Goal: Task Accomplishment & Management: Use online tool/utility

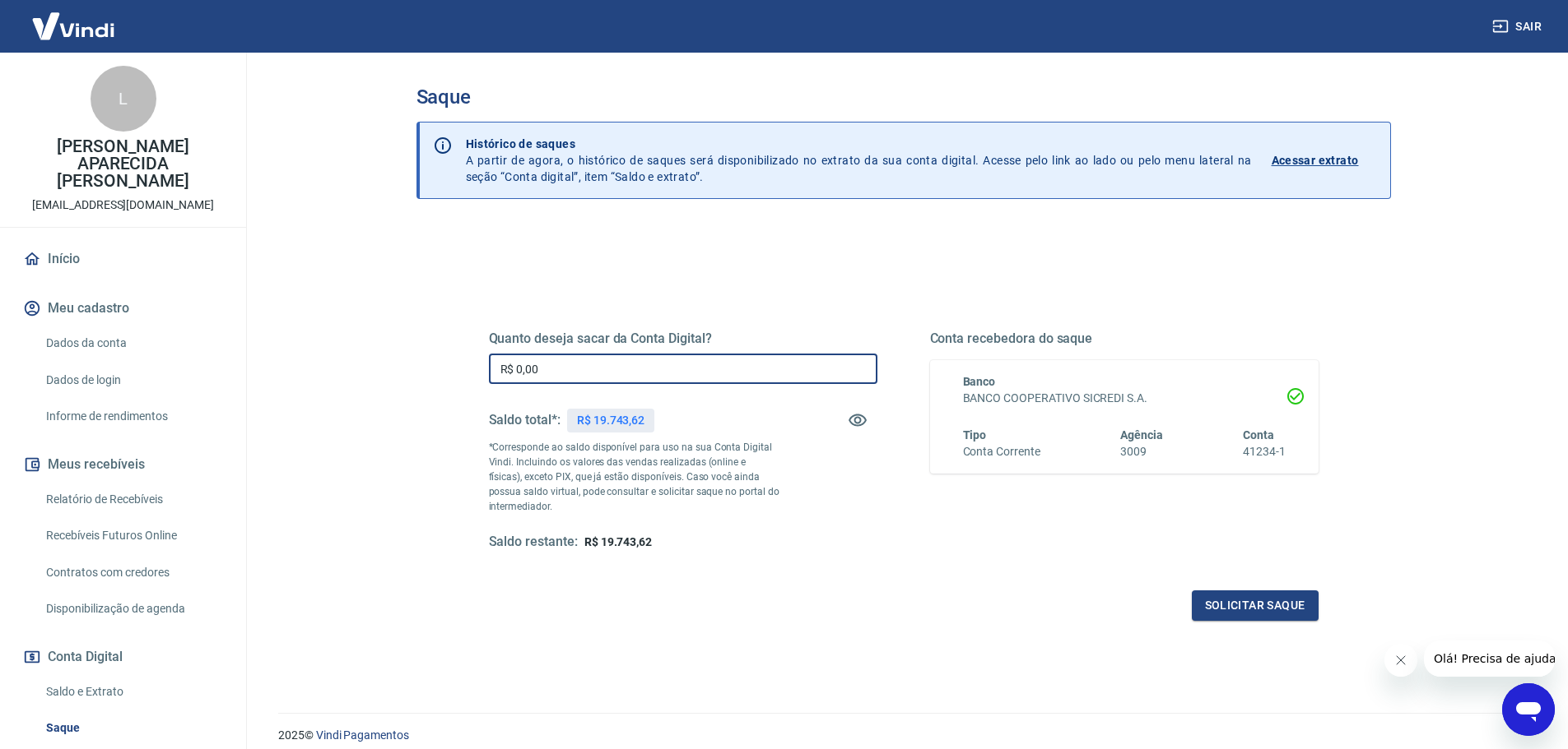
click at [542, 370] on input "R$ 0,00" at bounding box center [682, 369] width 388 height 31
type input "R$ 19.743,62"
click at [1241, 602] on button "Solicitar saque" at bounding box center [1255, 606] width 127 height 31
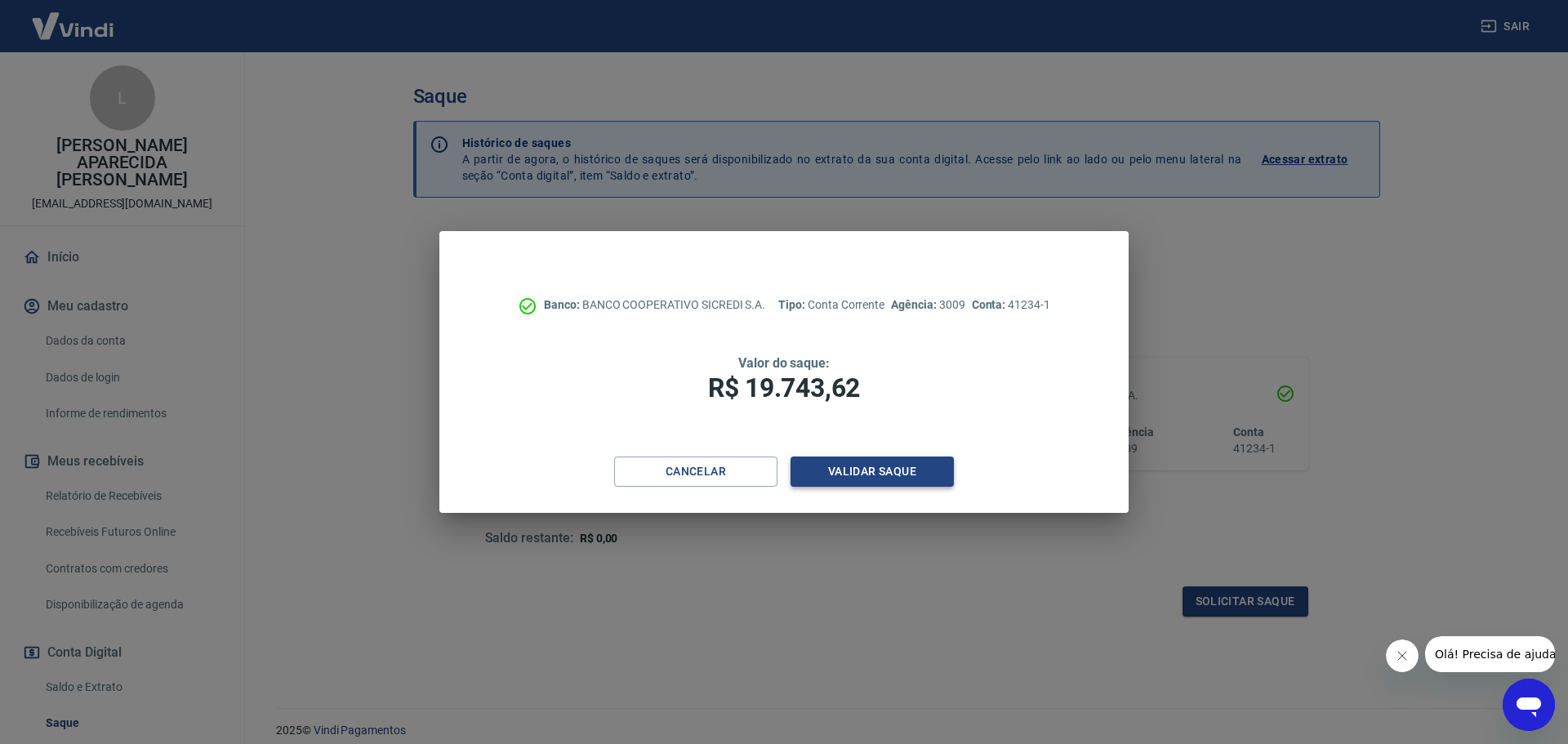
click at [921, 461] on button "Validar saque" at bounding box center [872, 472] width 164 height 30
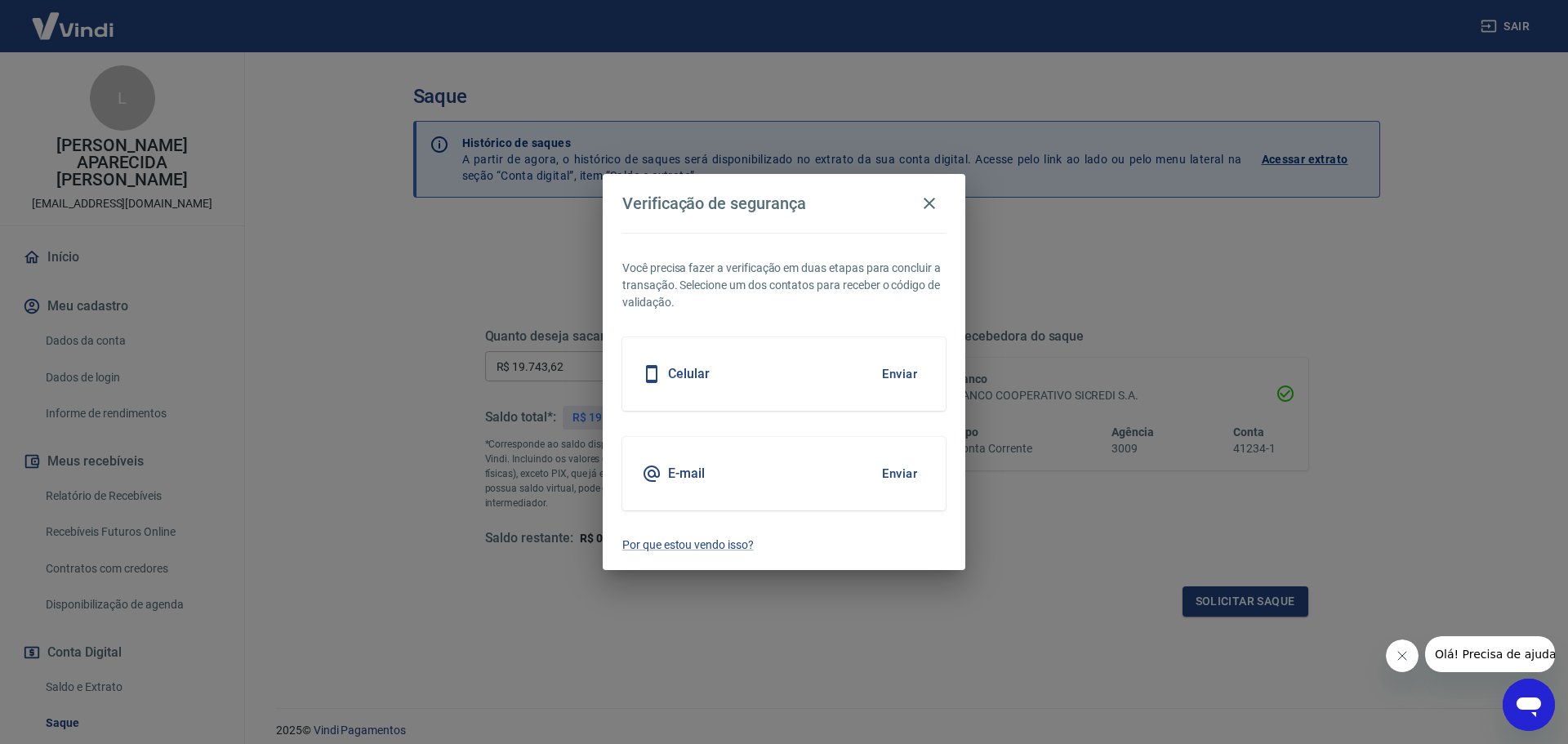
click at [925, 373] on div "Celular Enviar" at bounding box center [784, 374] width 323 height 73
click at [912, 377] on button "Enviar" at bounding box center [900, 374] width 53 height 34
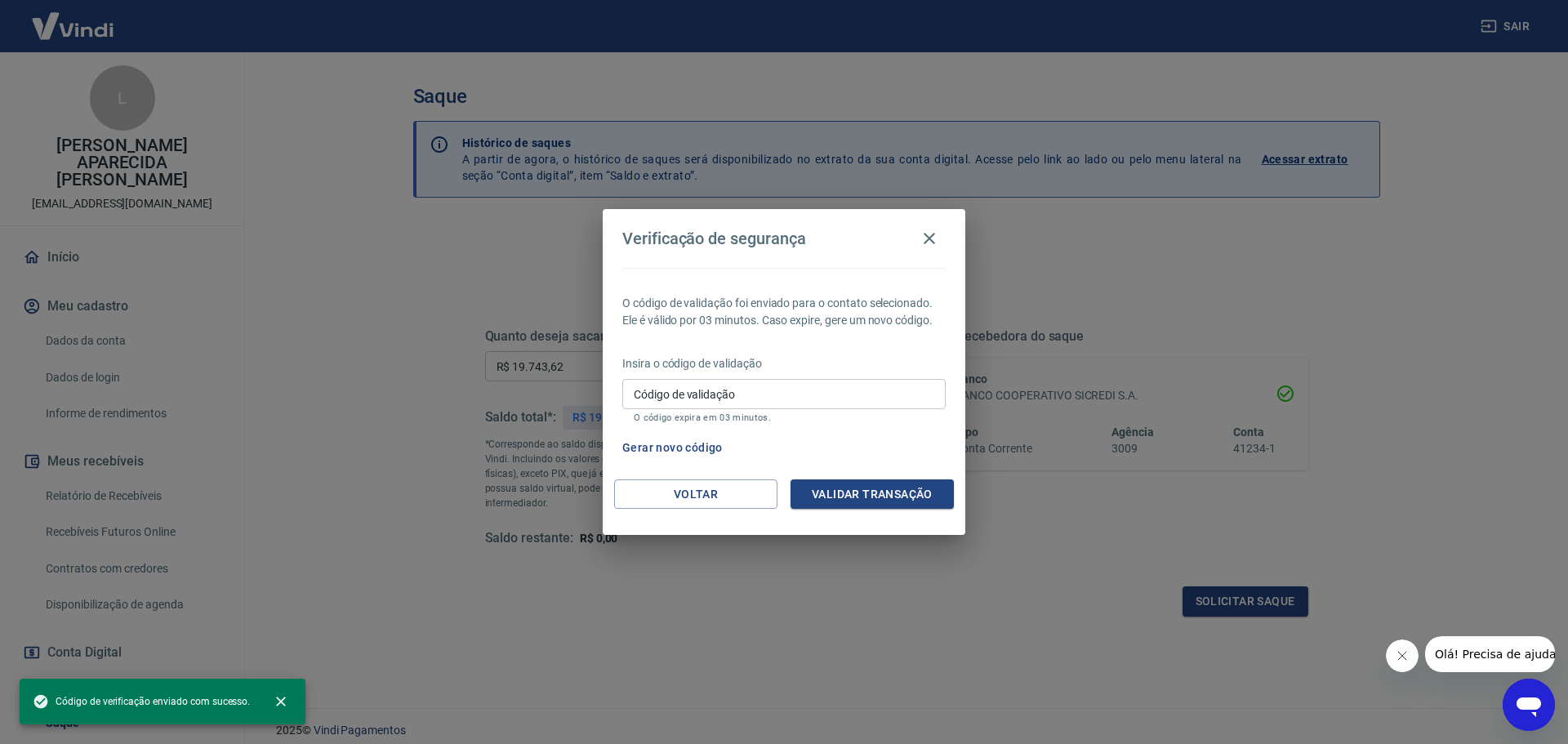
click at [629, 407] on input "Código de validação" at bounding box center [784, 394] width 323 height 30
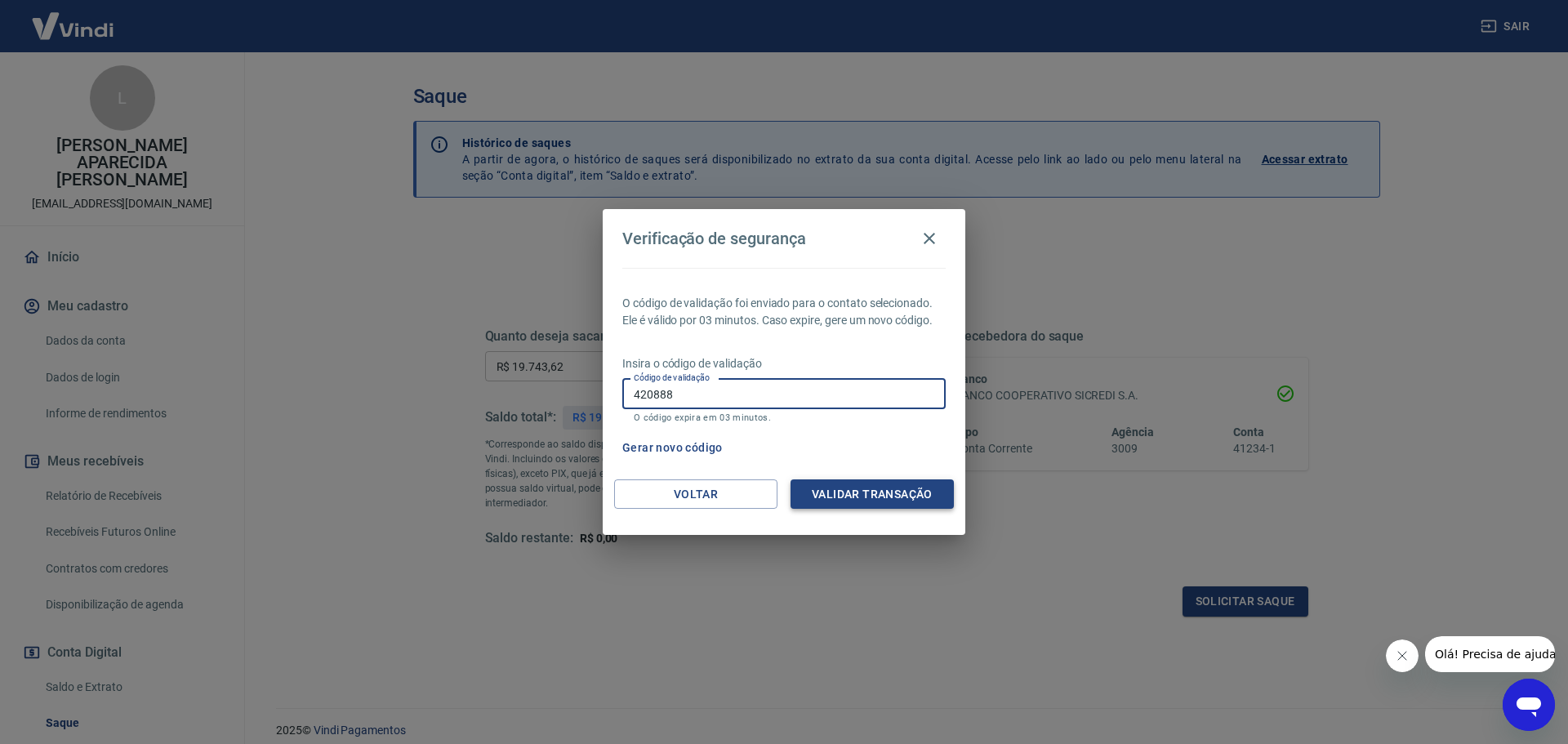
type input "420888"
click at [852, 495] on button "Validar transação" at bounding box center [872, 495] width 164 height 30
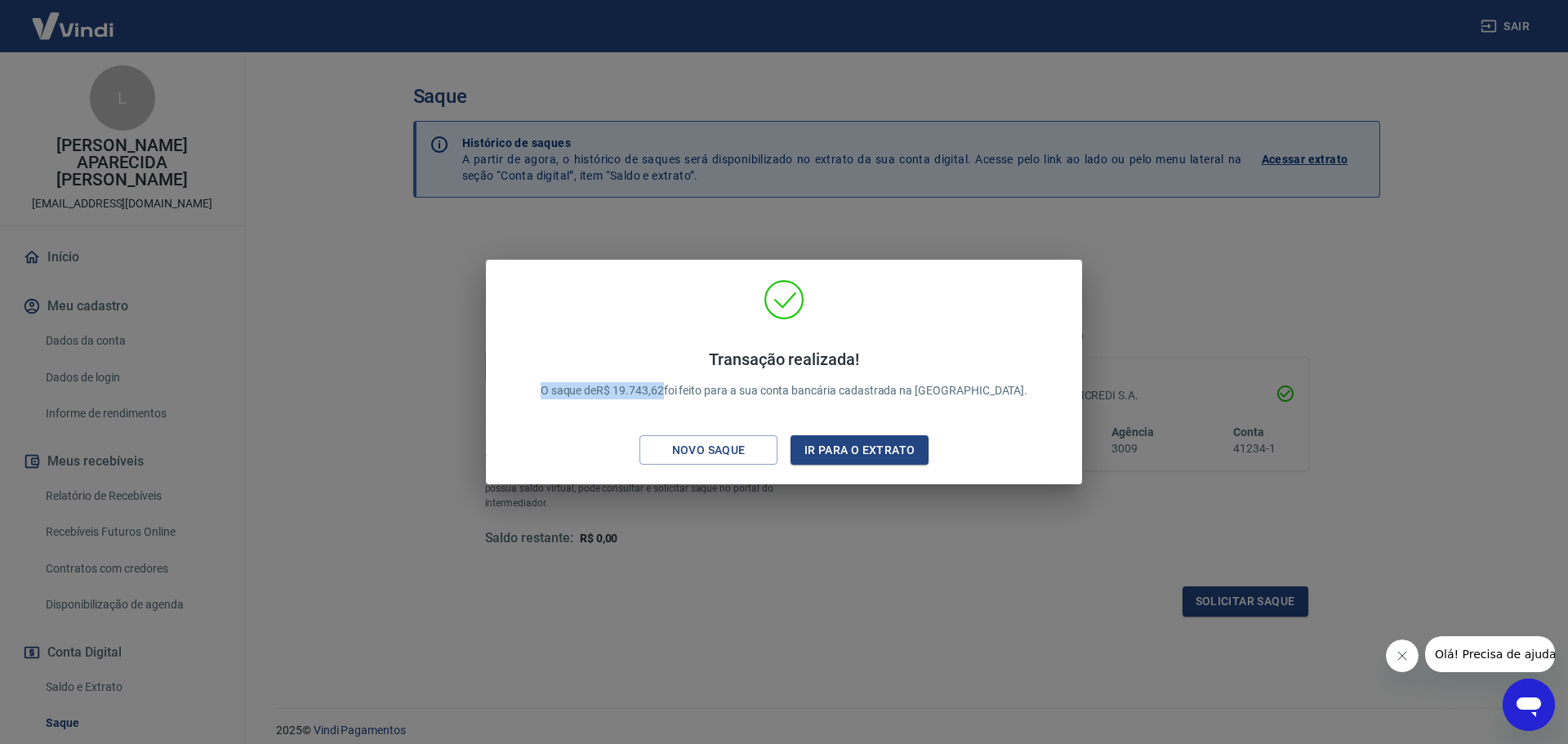
drag, startPoint x: 577, startPoint y: 390, endPoint x: 696, endPoint y: 394, distance: 119.1
click at [707, 401] on div "Transação realizada! O saque de R$ 19.743,62 foi feito para a sua conta bancári…" at bounding box center [784, 374] width 527 height 83
copy p "O saque de R$ 19.743,62"
